Goal: Task Accomplishment & Management: Use online tool/utility

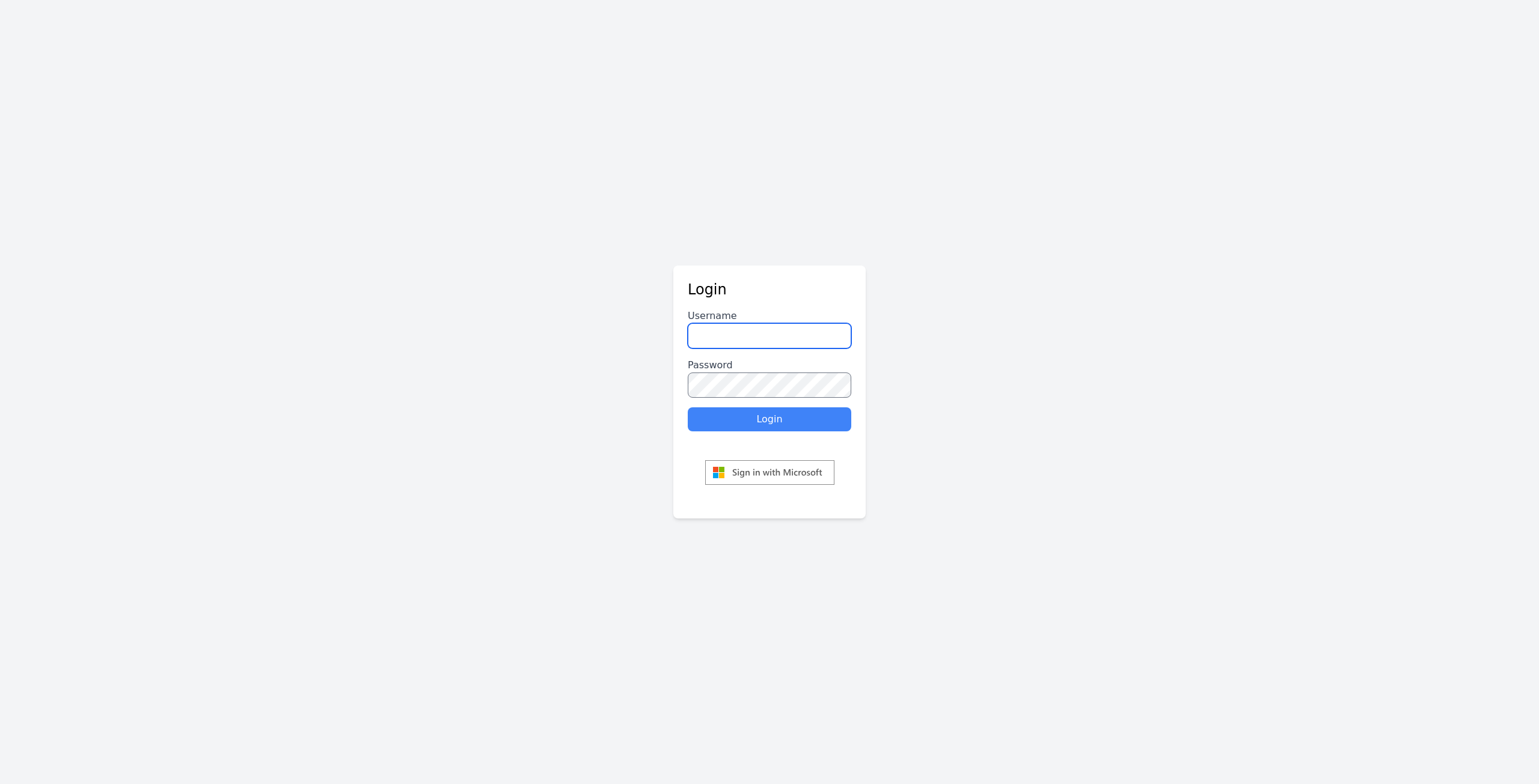
type input "********"
click at [755, 418] on button "Login" at bounding box center [769, 419] width 163 height 24
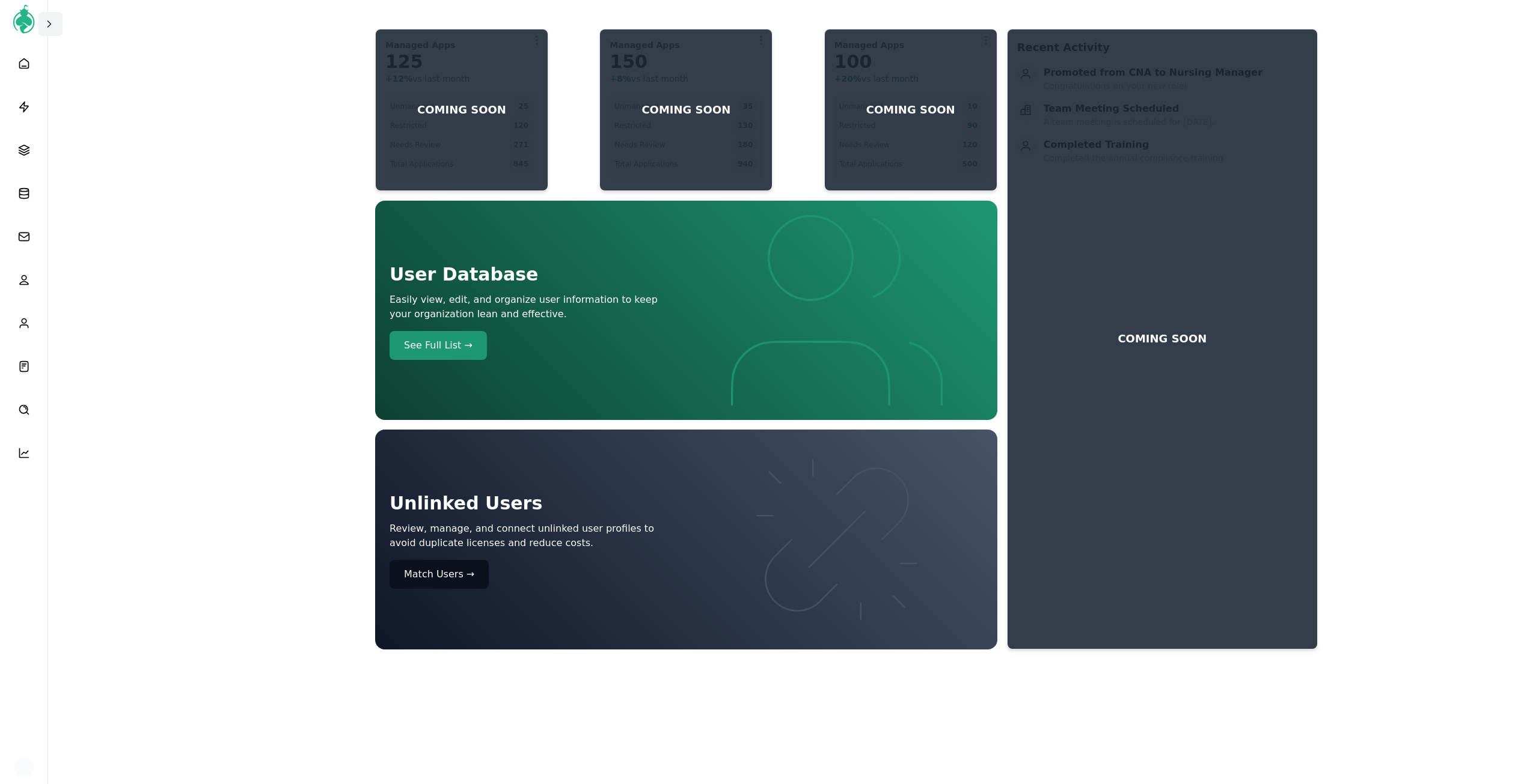
click at [48, 27] on icon at bounding box center [50, 24] width 3 height 6
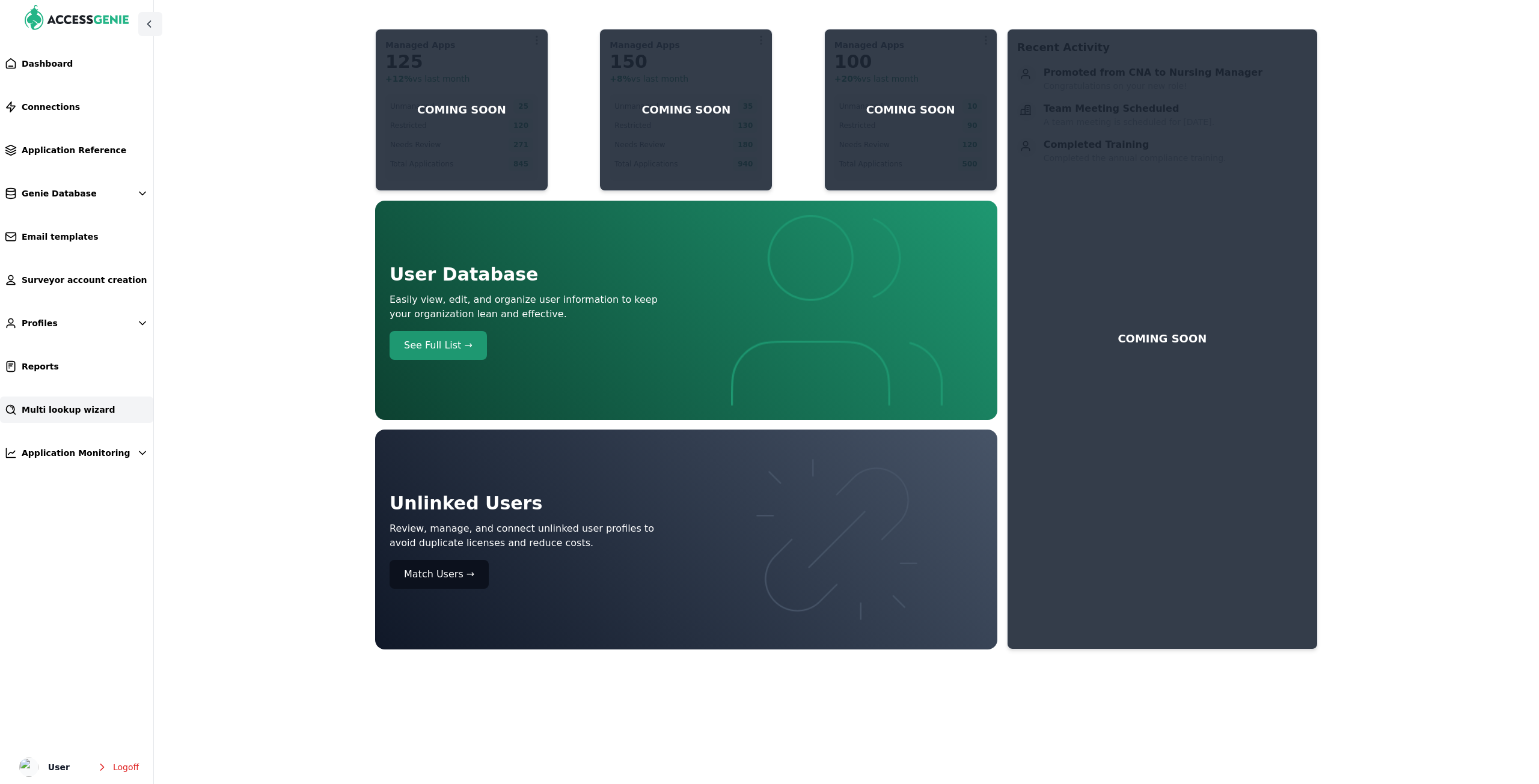
click at [58, 409] on span "Multi lookup wizard" at bounding box center [68, 409] width 94 height 12
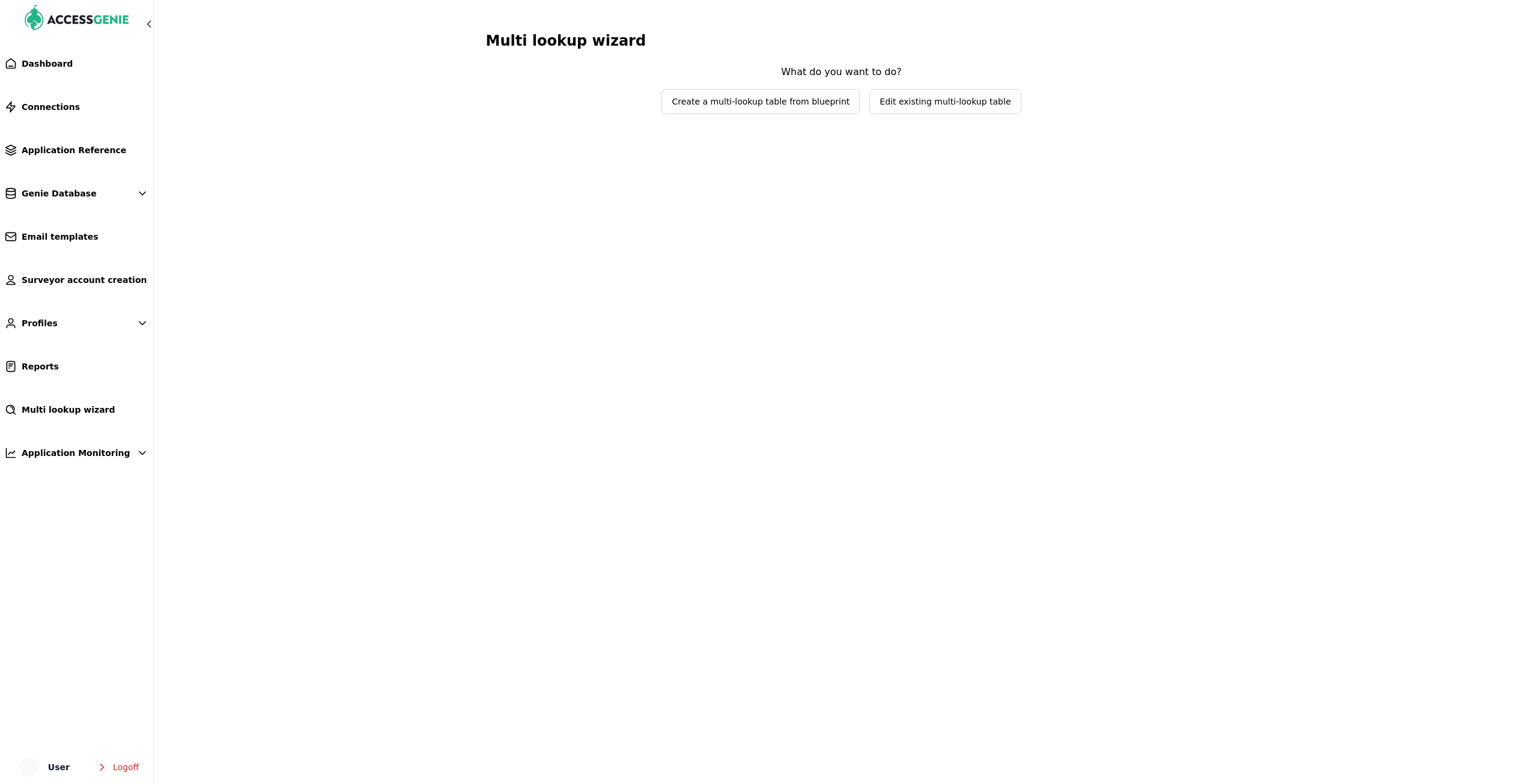
click at [896, 105] on span "Edit existing multi-lookup table" at bounding box center [945, 101] width 131 height 12
click at [900, 77] on span "Select lookup table to edit" at bounding box center [833, 77] width 143 height 12
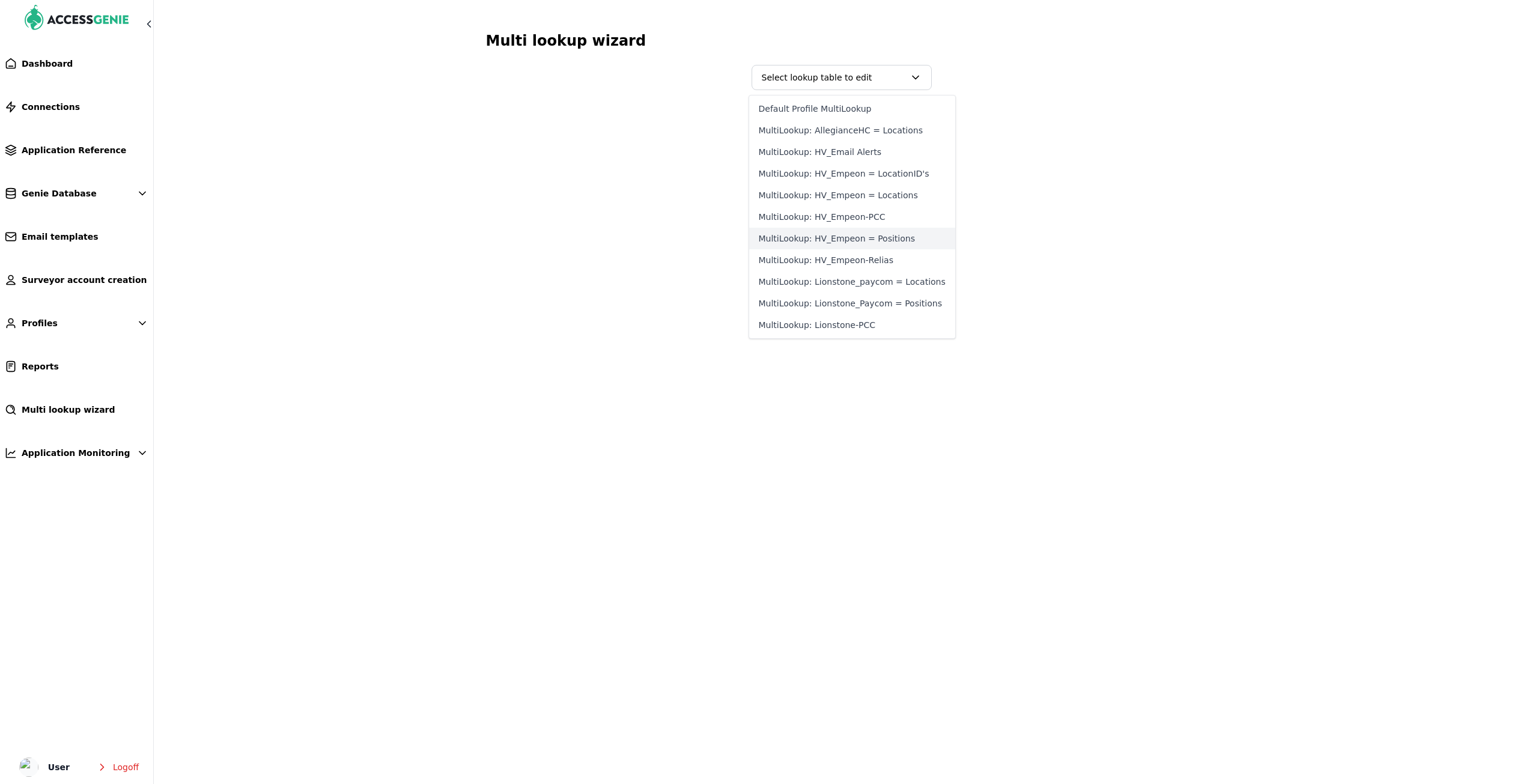
click at [873, 243] on button "MultiLookup: HV_Empeon = Positions" at bounding box center [852, 238] width 206 height 21
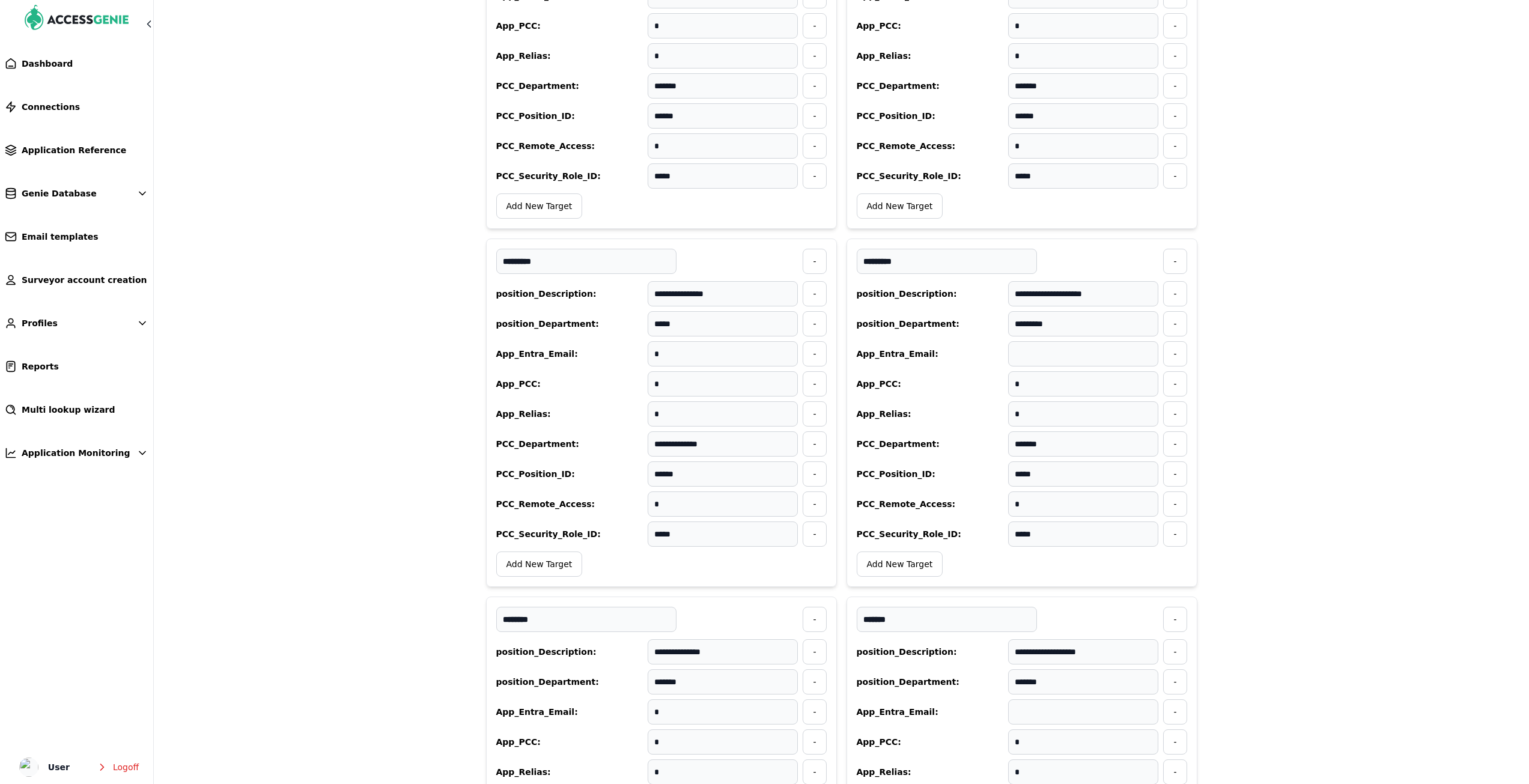
scroll to position [1742, 0]
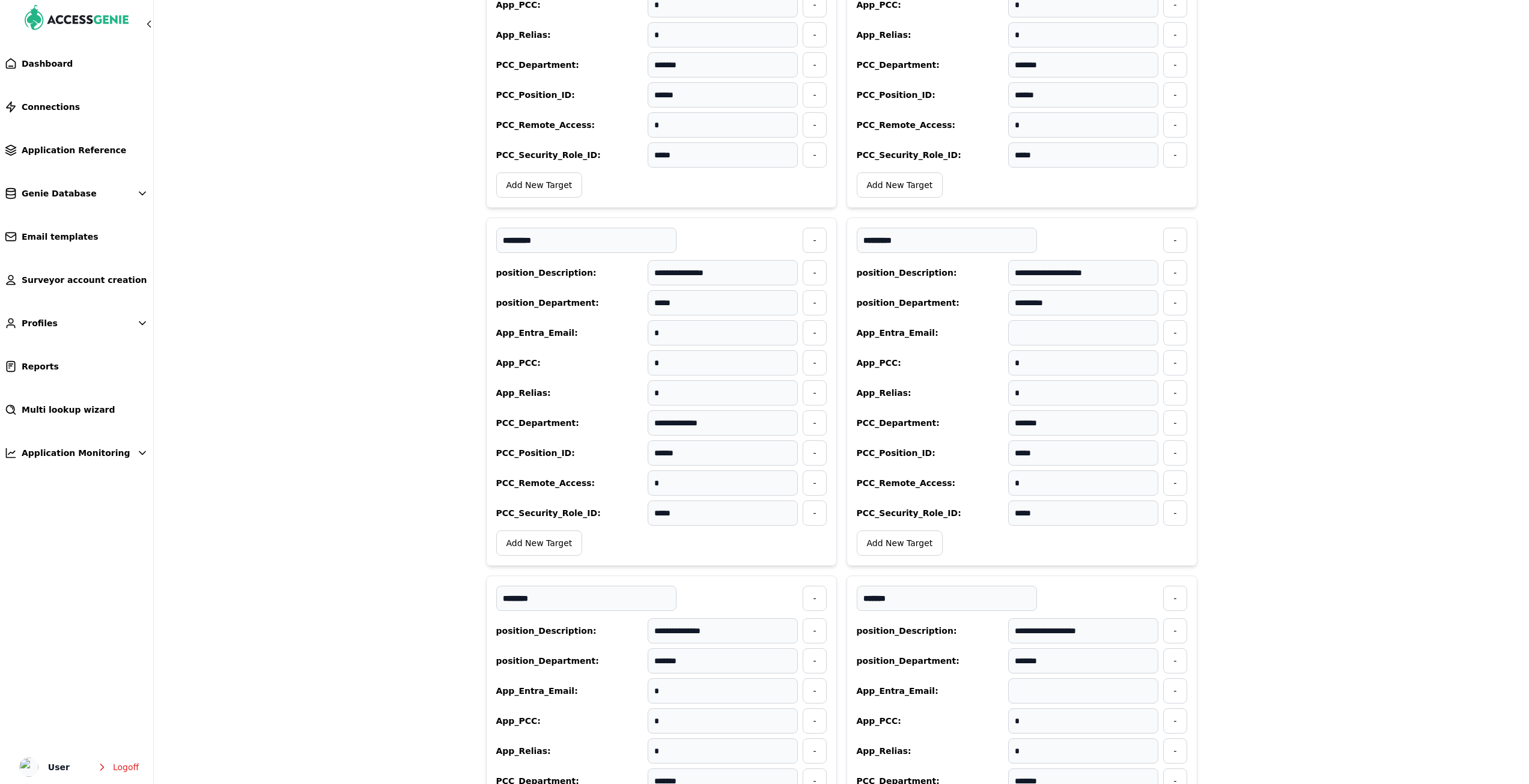
drag, startPoint x: 1284, startPoint y: 374, endPoint x: 1037, endPoint y: 487, distance: 271.6
